Goal: Transaction & Acquisition: Purchase product/service

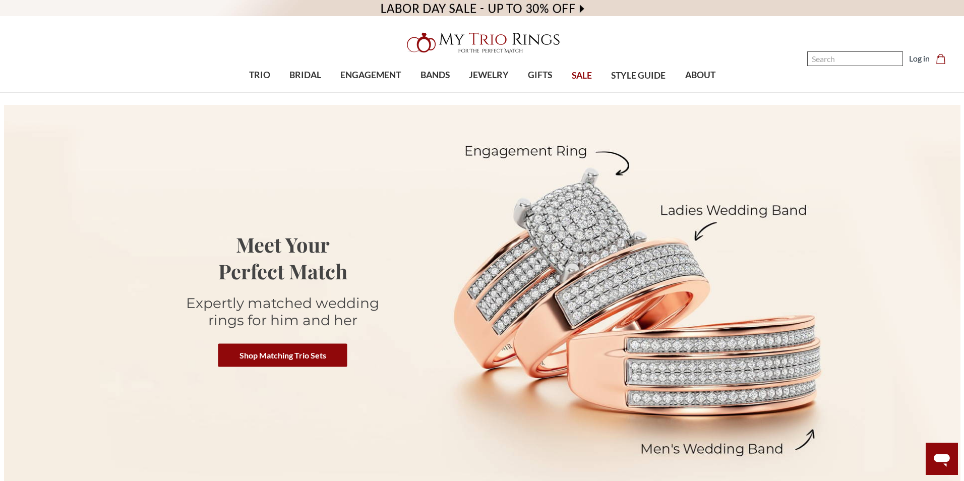
click at [850, 62] on input "Search" at bounding box center [855, 58] width 96 height 15
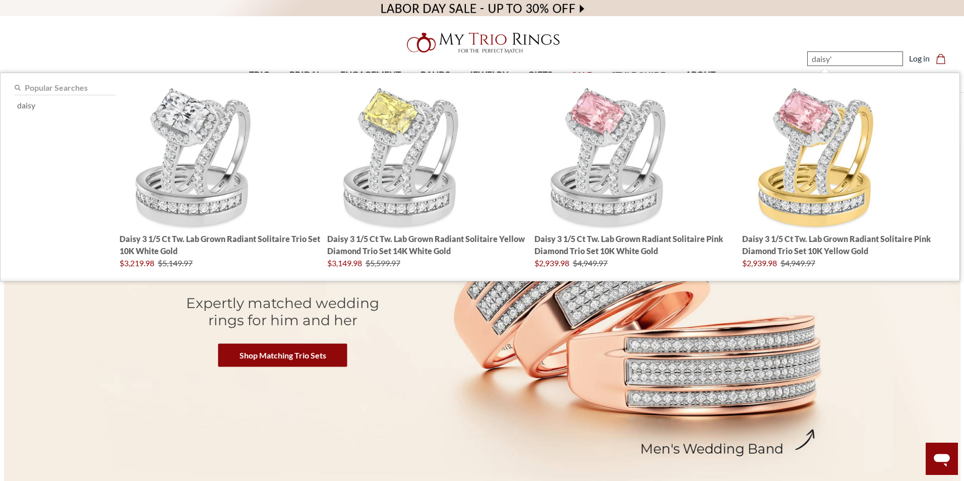
type input "daisy"
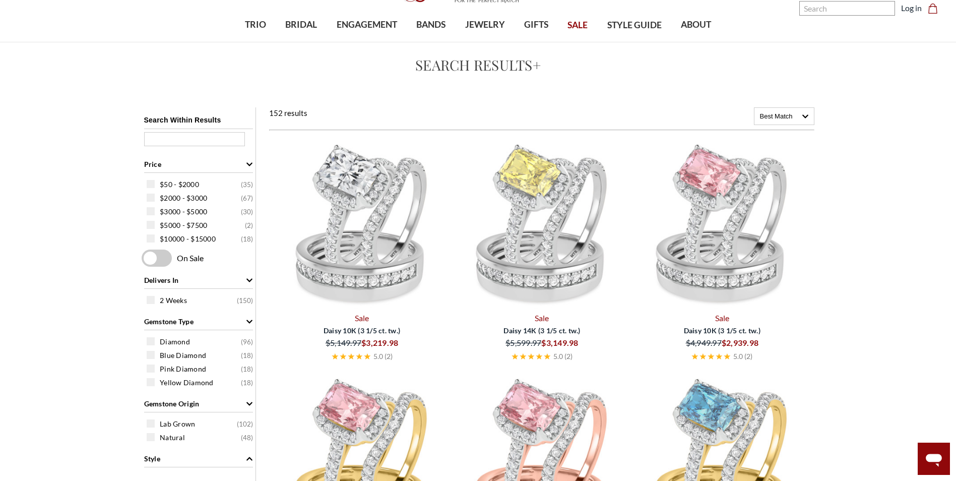
click at [368, 237] on img at bounding box center [362, 223] width 172 height 172
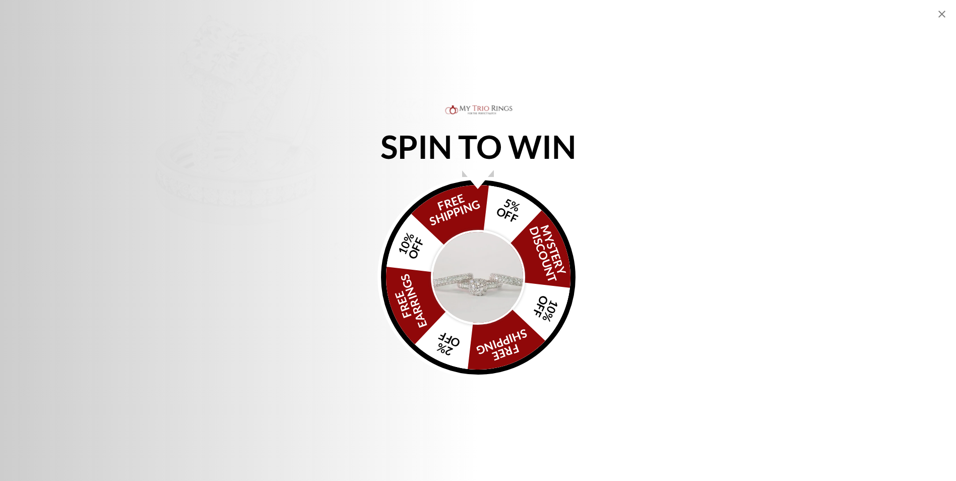
click at [945, 14] on icon "Close popup" at bounding box center [942, 14] width 12 height 12
